Goal: Transaction & Acquisition: Purchase product/service

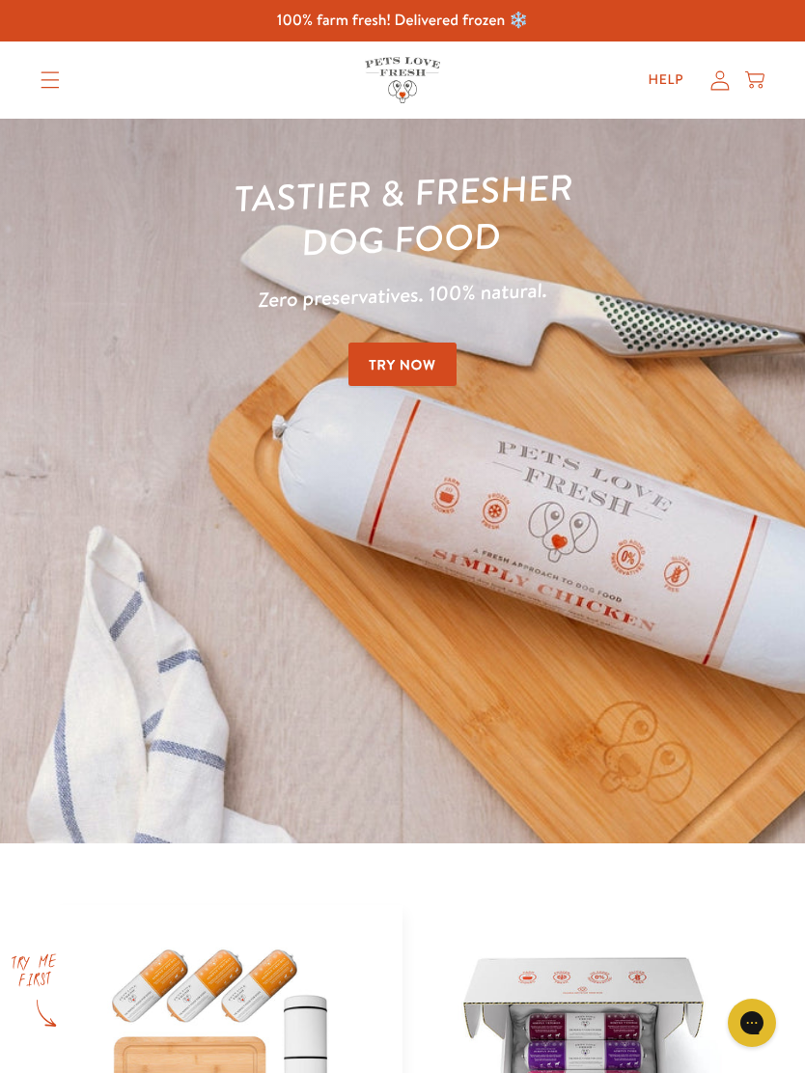
click at [433, 367] on link "Try Now" at bounding box center [402, 363] width 108 height 43
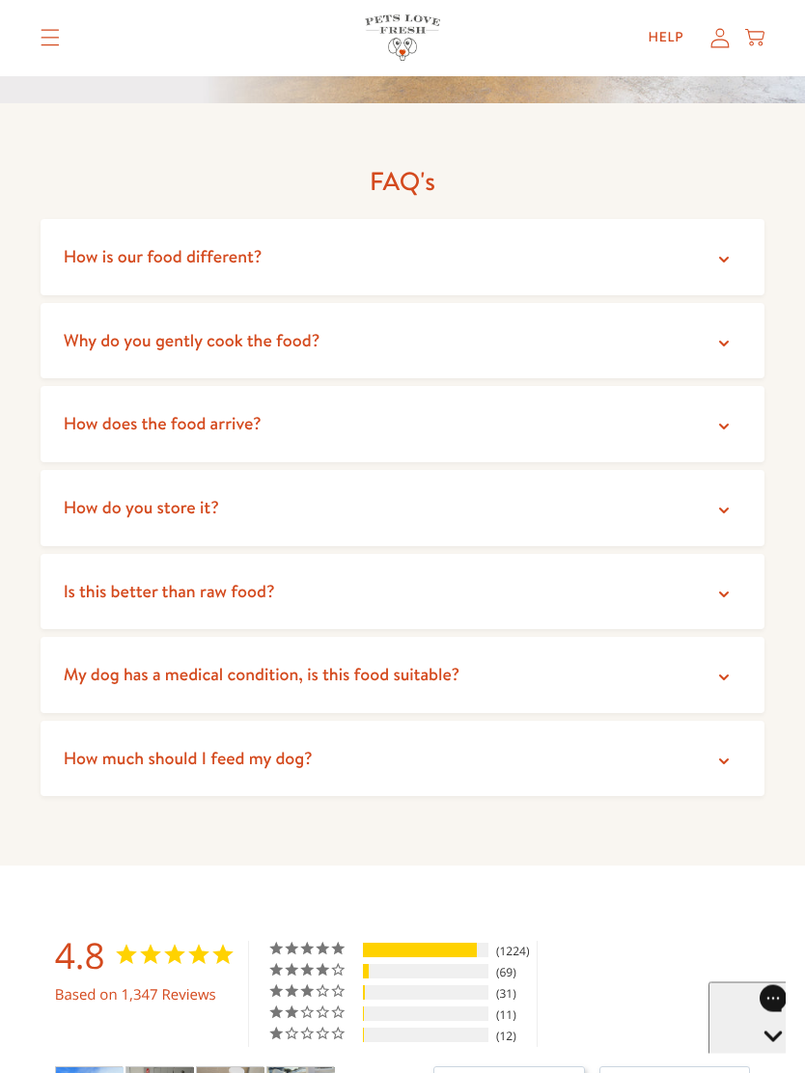
scroll to position [4053, 0]
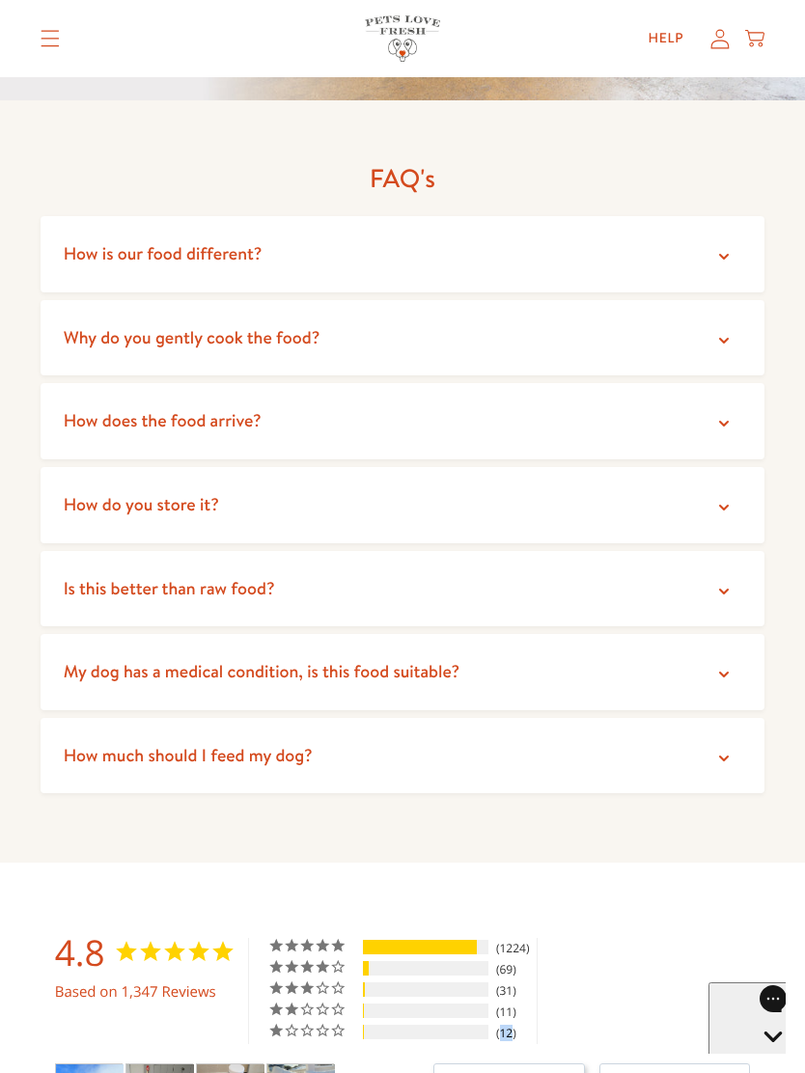
click at [736, 938] on div "4.8 Based on 1,347 Reviews 5 ★ 91% 1224 4 ★ 5% 69 3 ★ 2% 31 2 ★ 1% 11 1 ★ 1% 12…" at bounding box center [403, 1068] width 696 height 260
click at [728, 665] on icon at bounding box center [723, 674] width 19 height 19
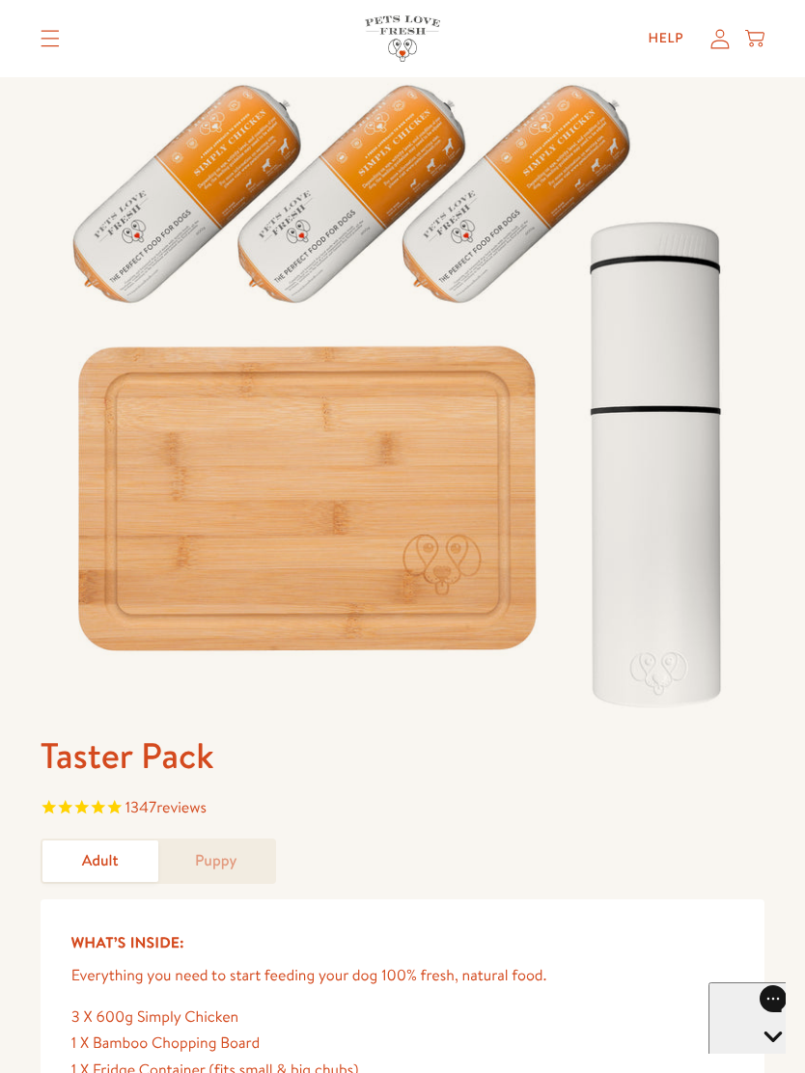
scroll to position [0, 0]
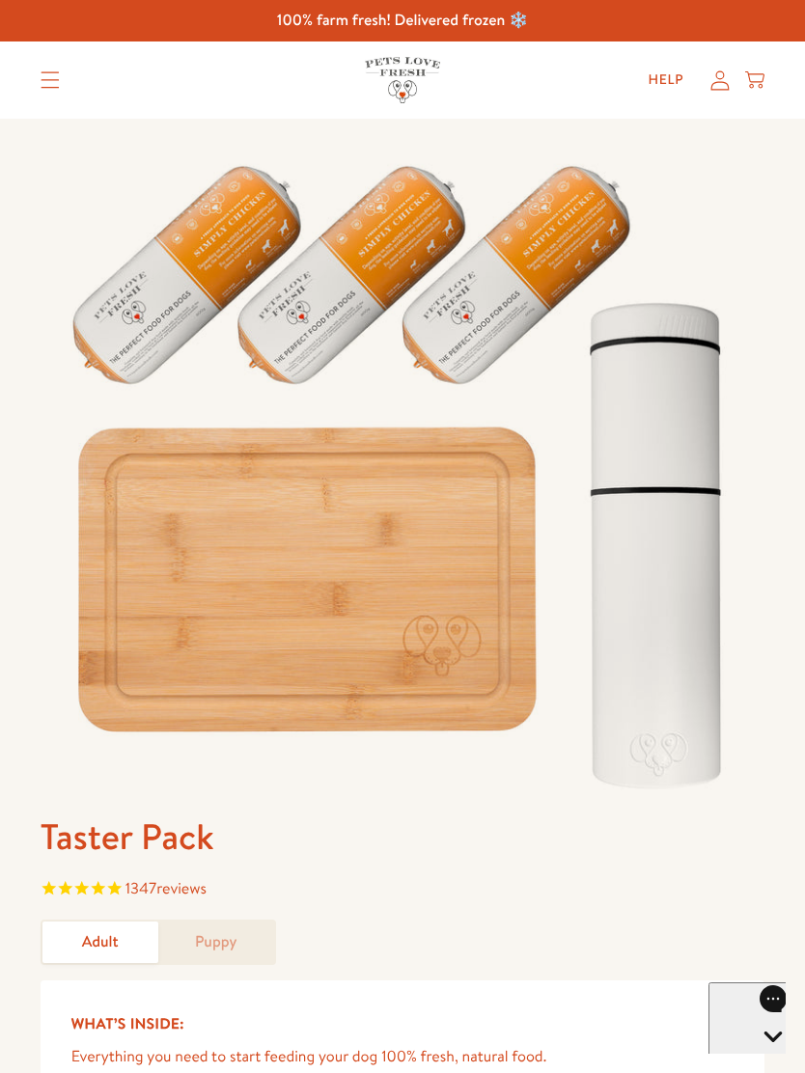
click at [42, 86] on icon "Translation missing: en.sections.header.menu" at bounding box center [50, 79] width 19 height 17
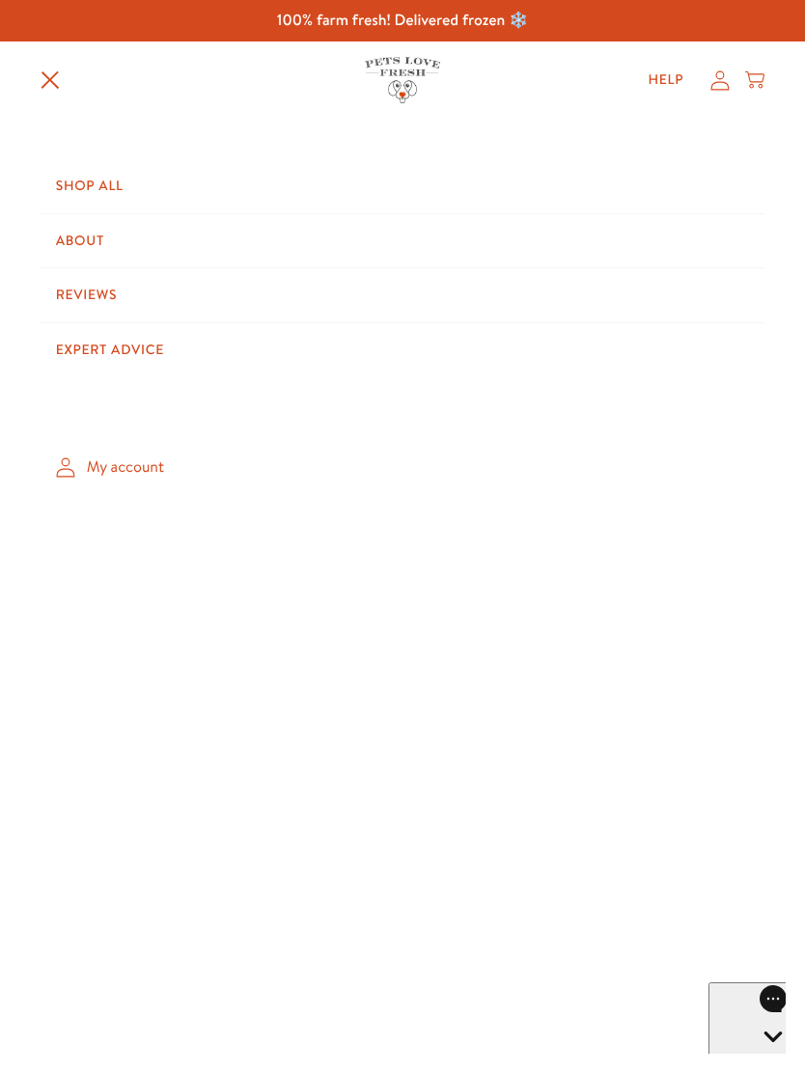
click at [82, 190] on link "Shop All" at bounding box center [403, 186] width 724 height 54
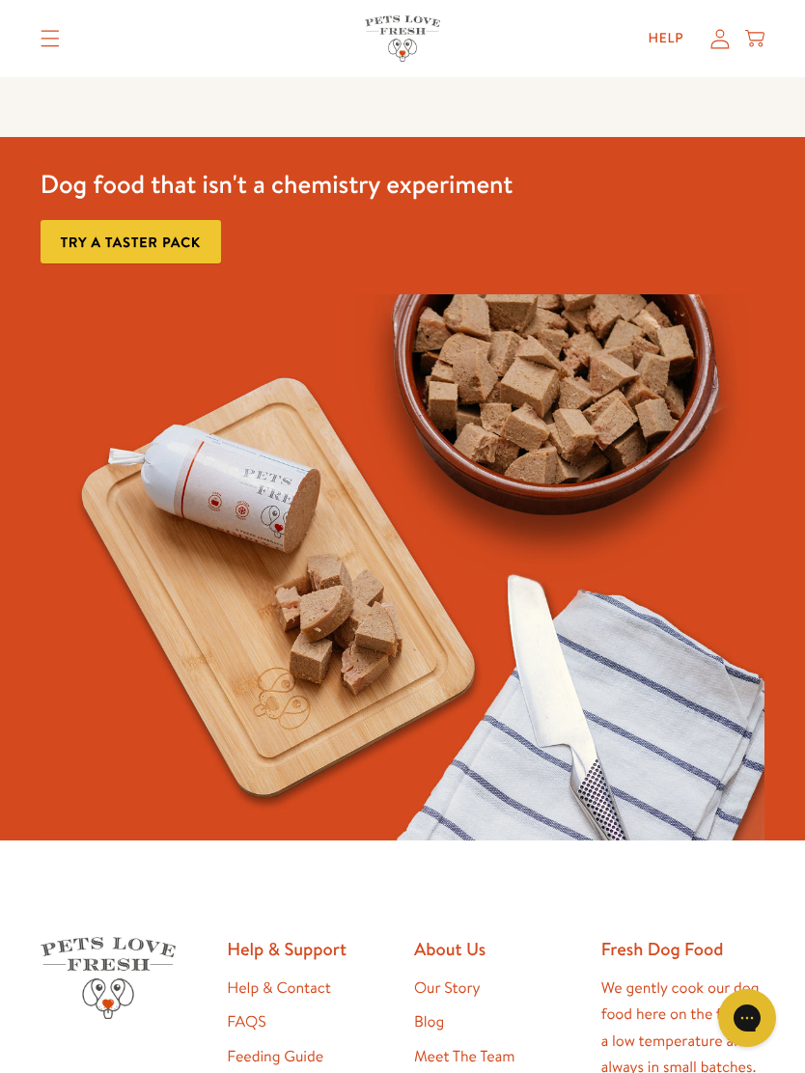
scroll to position [4287, 0]
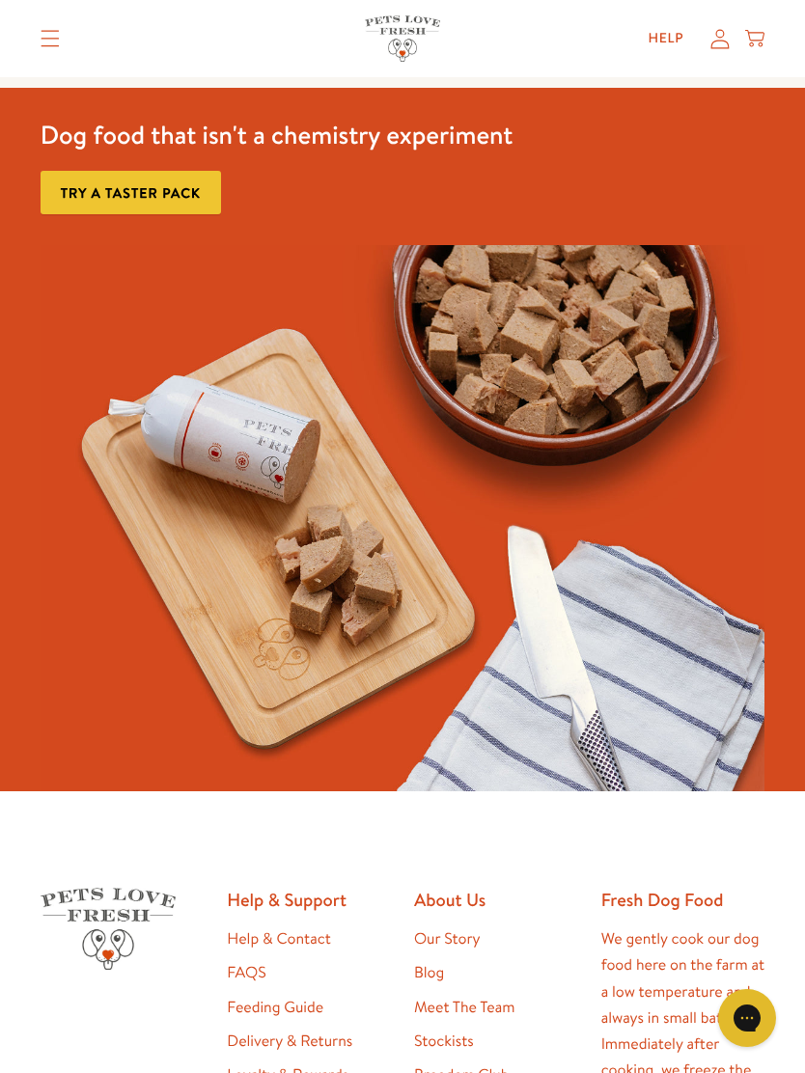
click at [176, 187] on link "Try a taster pack" at bounding box center [131, 192] width 180 height 43
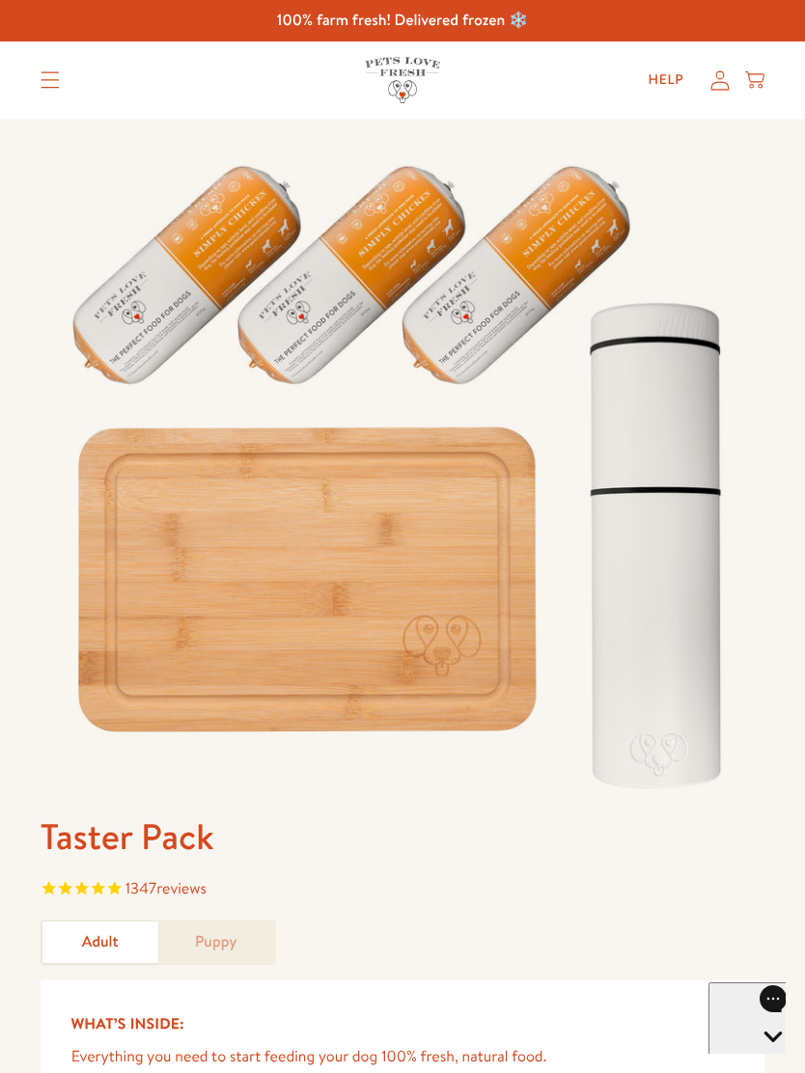
click at [41, 82] on icon "Translation missing: en.sections.header.menu" at bounding box center [50, 79] width 19 height 17
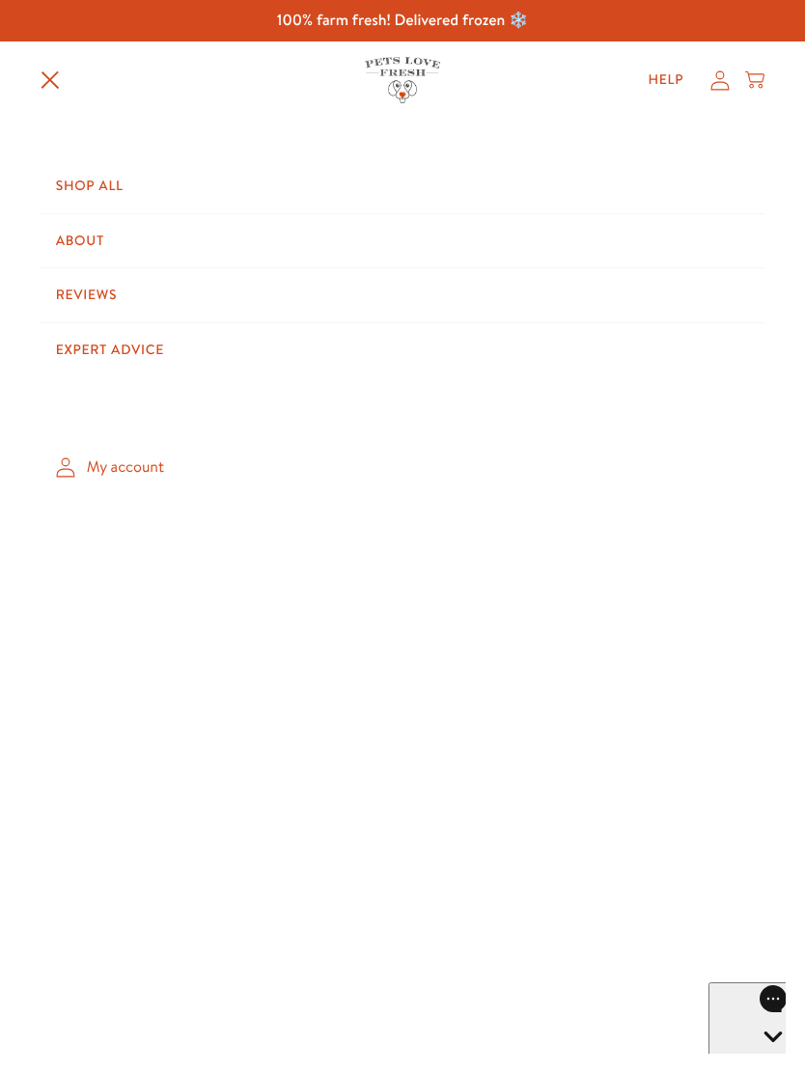
click at [115, 184] on link "Shop All" at bounding box center [403, 186] width 724 height 54
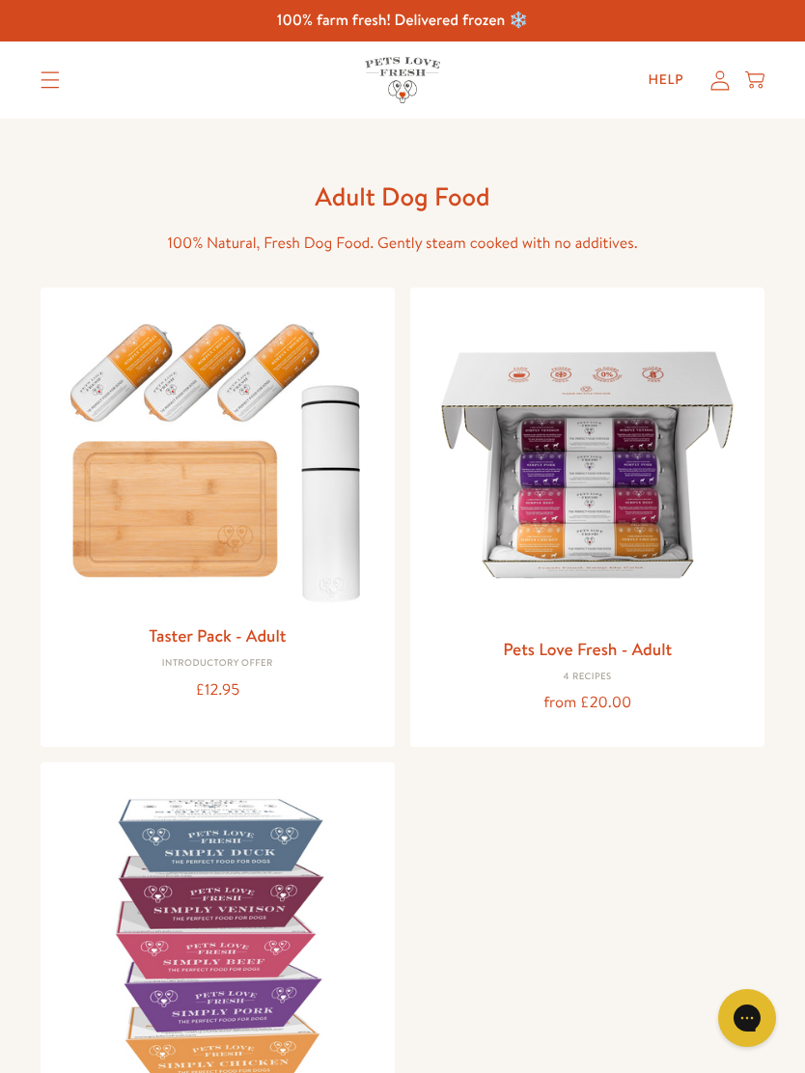
click at [634, 552] on img at bounding box center [586, 464] width 323 height 323
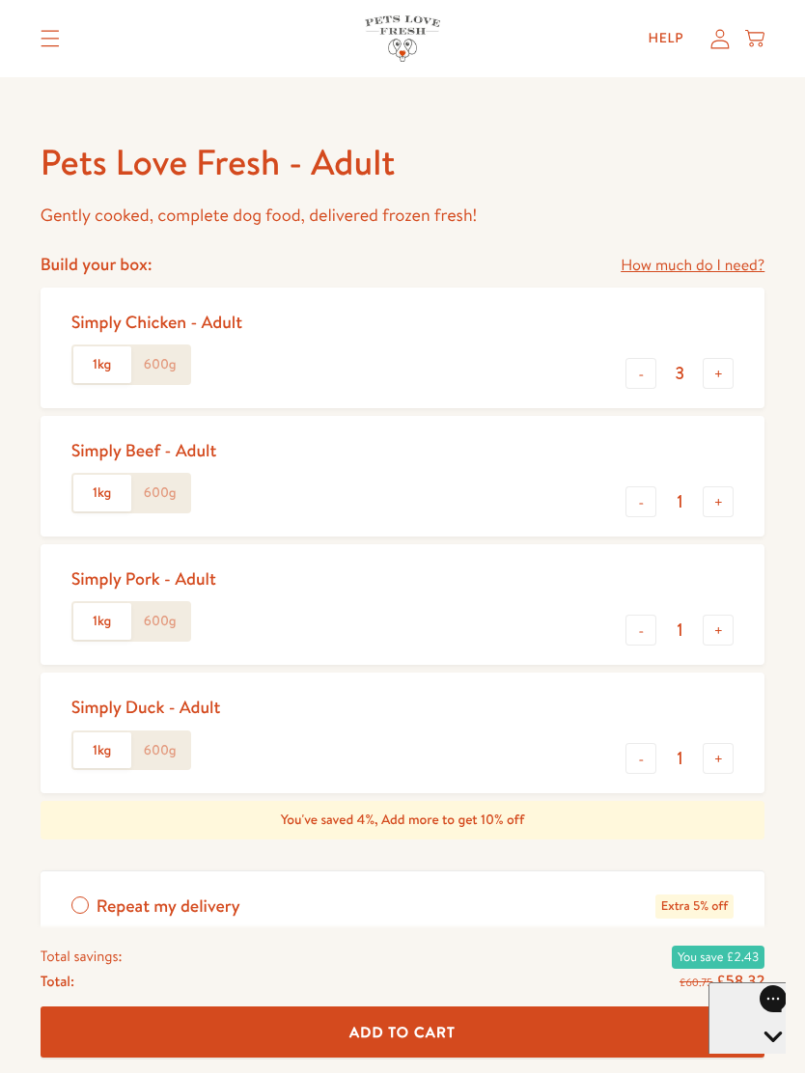
scroll to position [701, 0]
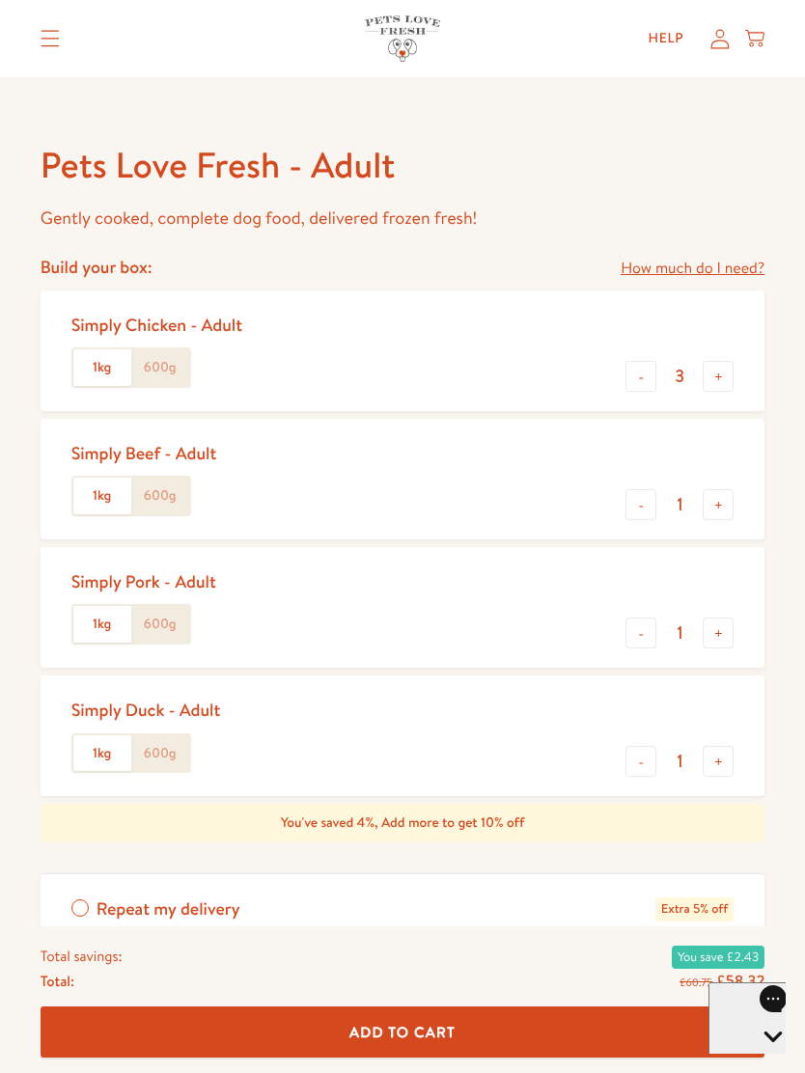
click at [145, 365] on label "600g" at bounding box center [160, 367] width 58 height 37
click at [0, 0] on input "600g" at bounding box center [0, 0] width 0 height 0
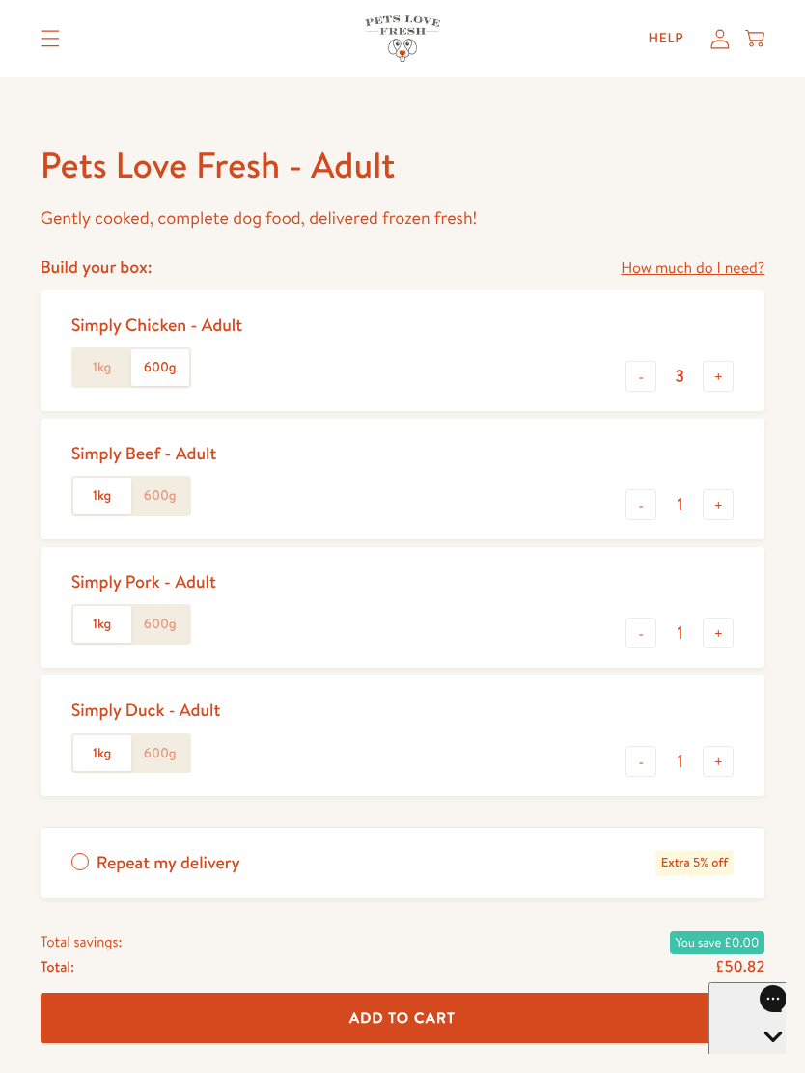
click at [93, 362] on label "1kg" at bounding box center [102, 367] width 58 height 37
click at [0, 0] on input "1kg" at bounding box center [0, 0] width 0 height 0
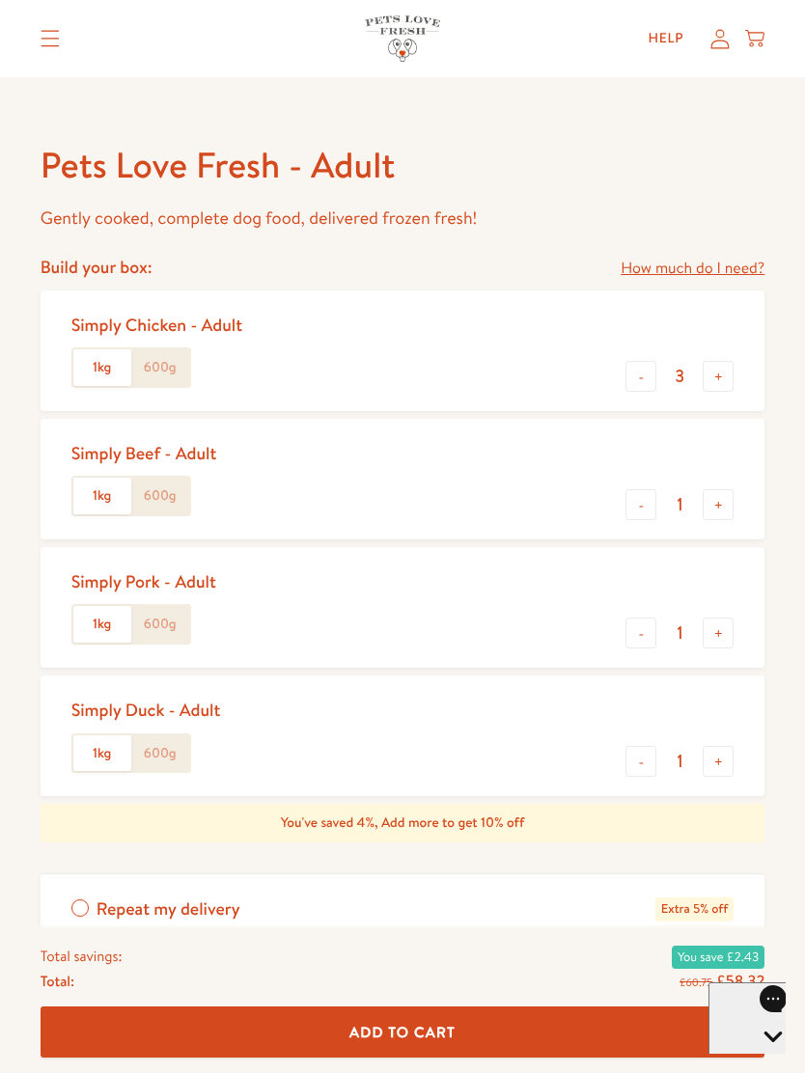
click at [155, 368] on label "600g" at bounding box center [160, 367] width 58 height 37
click at [0, 0] on input "600g" at bounding box center [0, 0] width 0 height 0
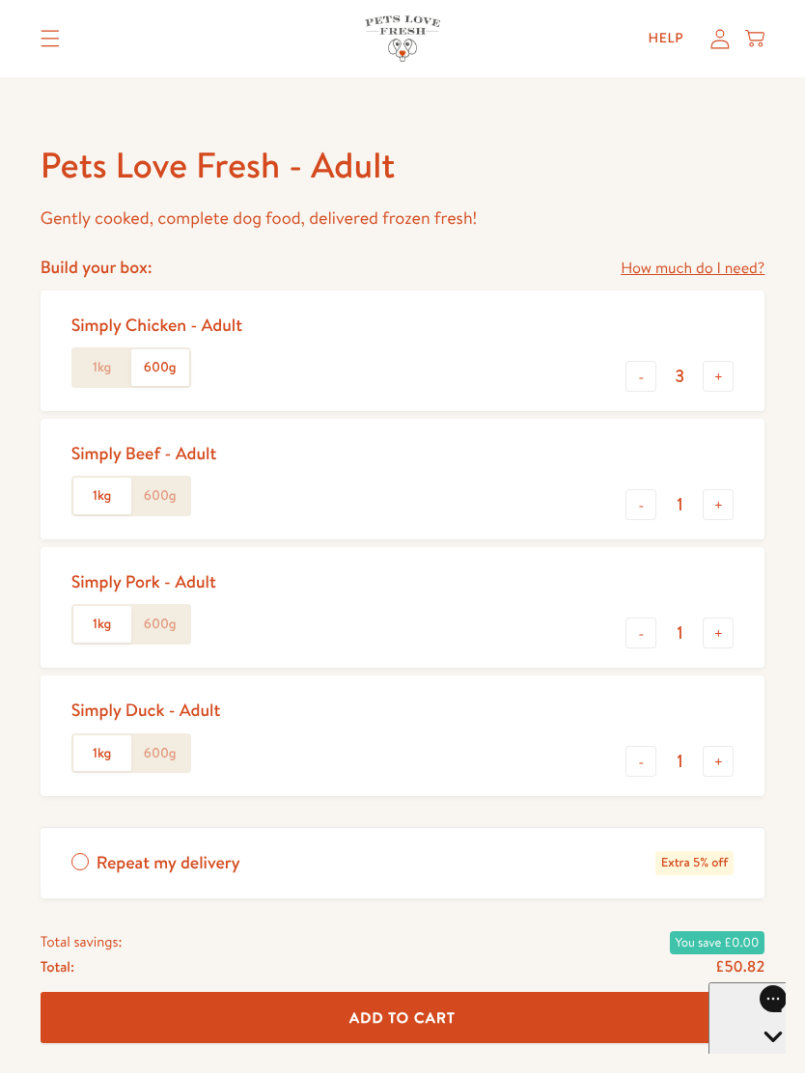
click at [168, 510] on label "600g" at bounding box center [160, 495] width 58 height 37
click at [0, 0] on input "600g" at bounding box center [0, 0] width 0 height 0
click at [185, 614] on label "600g" at bounding box center [160, 624] width 58 height 37
click at [0, 0] on input "600g" at bounding box center [0, 0] width 0 height 0
click at [177, 746] on label "600g" at bounding box center [160, 753] width 58 height 37
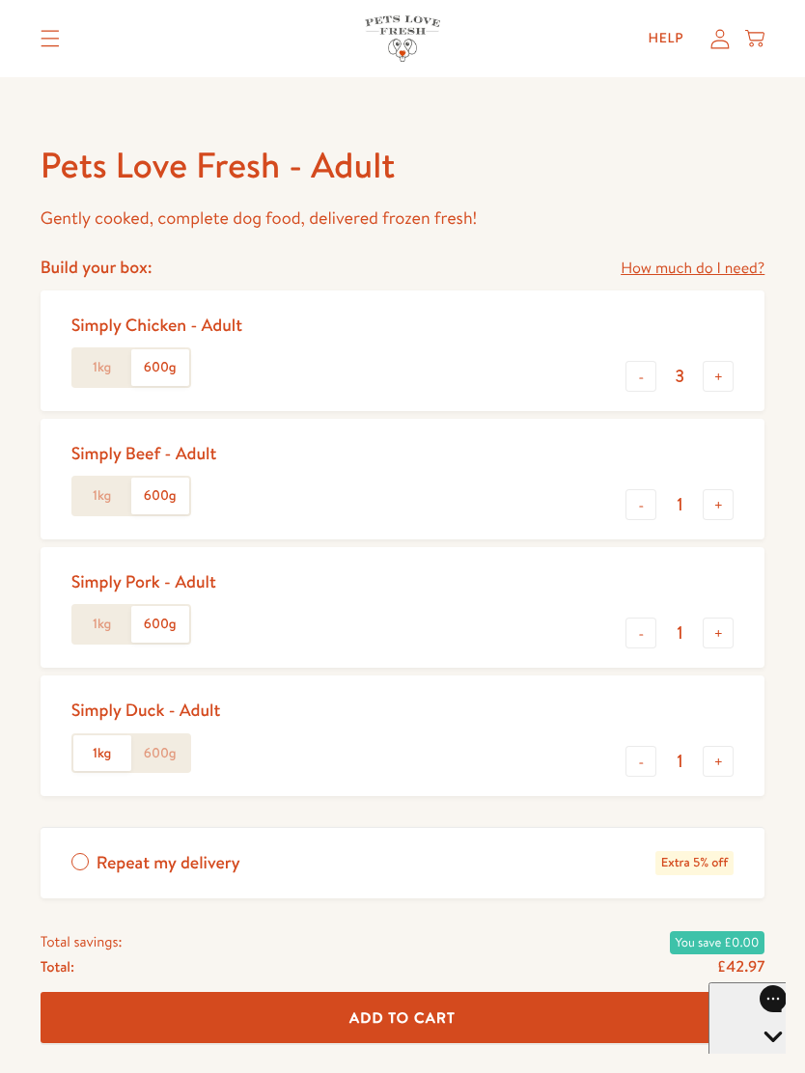
click at [0, 0] on input "600g" at bounding box center [0, 0] width 0 height 0
click at [633, 368] on button "-" at bounding box center [640, 376] width 31 height 31
click at [625, 381] on button "-" at bounding box center [640, 376] width 31 height 31
type input "1"
